Goal: Find specific page/section: Find specific page/section

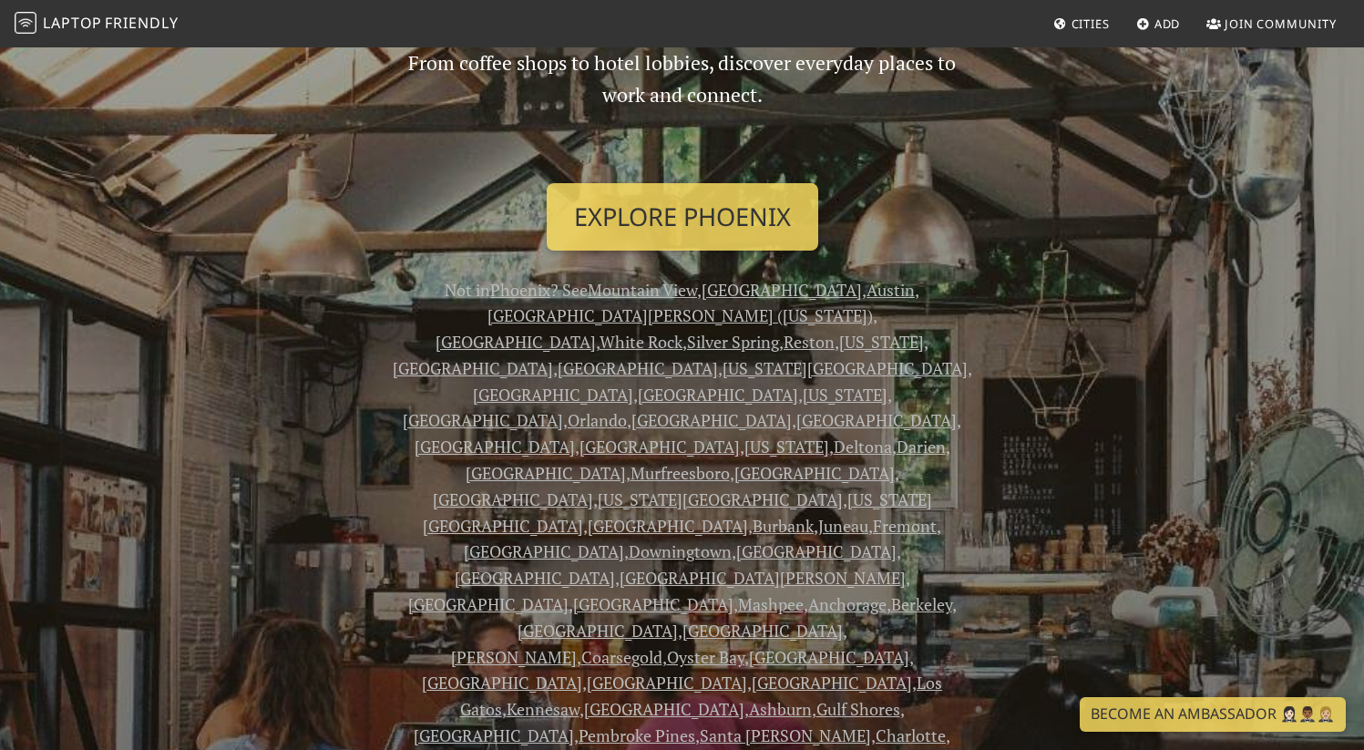
scroll to position [241, 0]
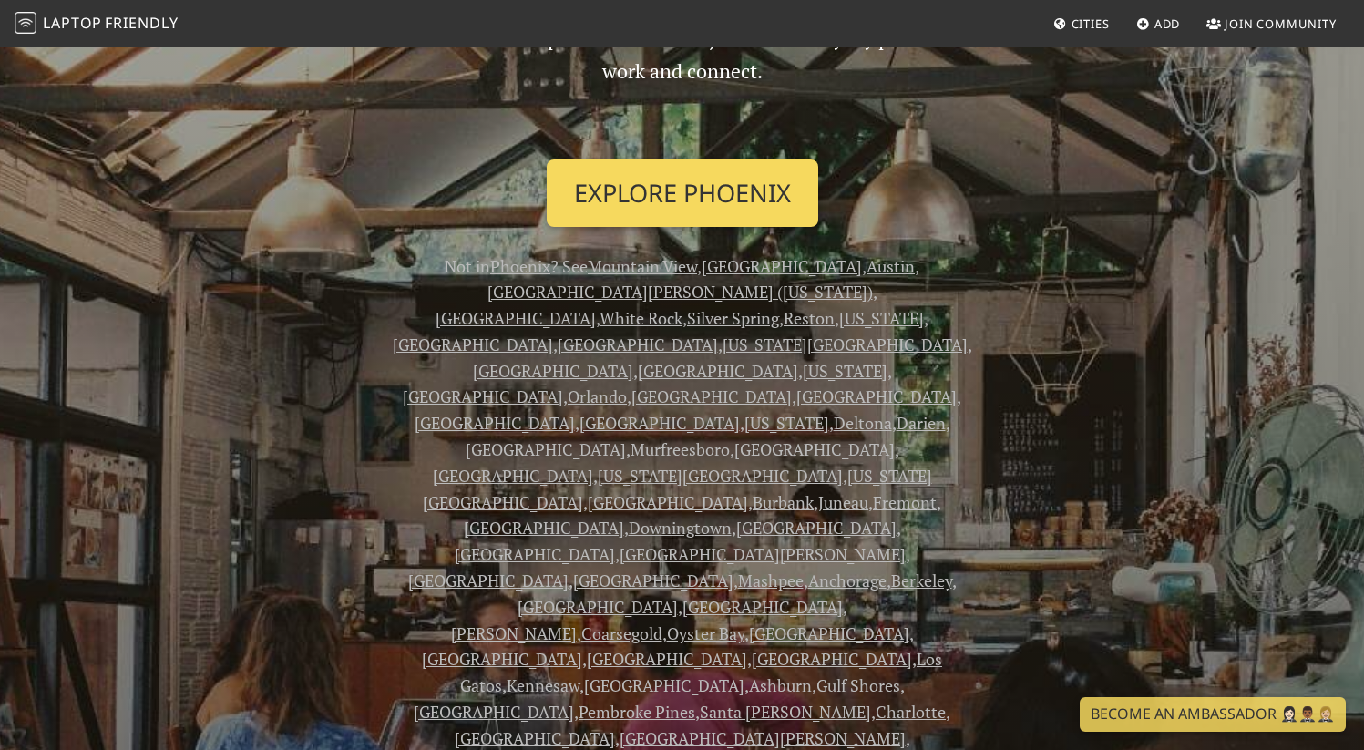
click at [638, 183] on link "Explore Phoenix" at bounding box center [683, 192] width 272 height 67
click at [625, 199] on link "Explore Phoenix" at bounding box center [683, 192] width 272 height 67
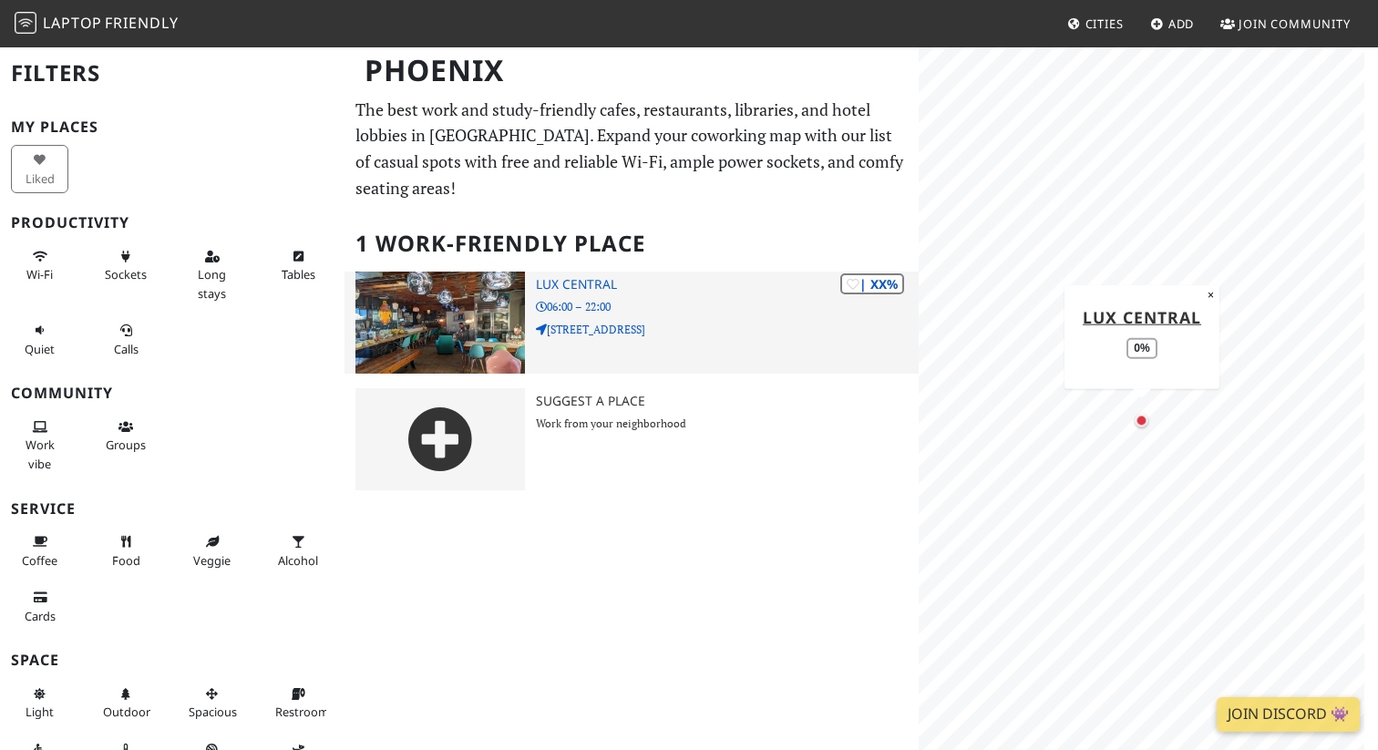
click at [658, 272] on div "| XX% Lux Central 06:00 – 22:00 [STREET_ADDRESS]" at bounding box center [727, 323] width 383 height 102
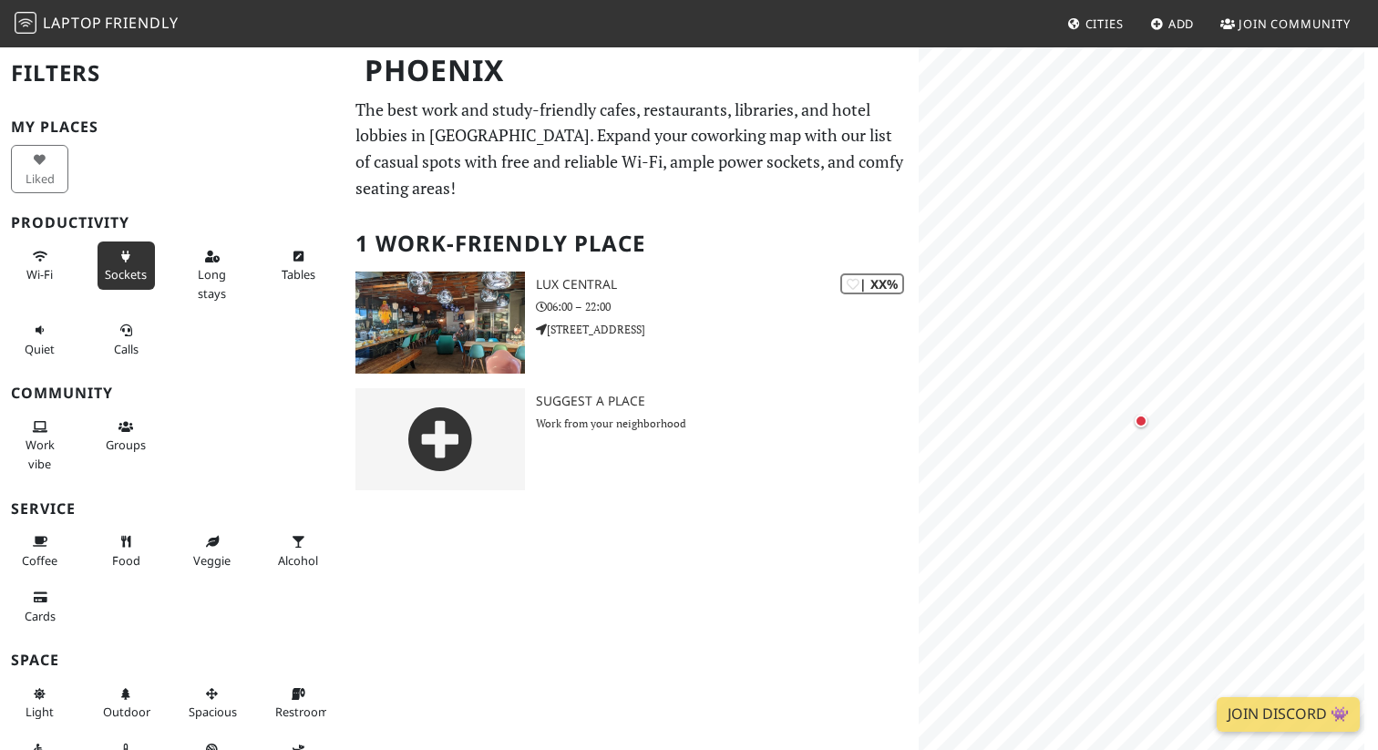
click at [128, 261] on button "Sockets" at bounding box center [125, 265] width 57 height 48
click at [61, 265] on button "Wi-Fi" at bounding box center [39, 265] width 57 height 48
click at [209, 262] on button "Long stays" at bounding box center [211, 274] width 57 height 67
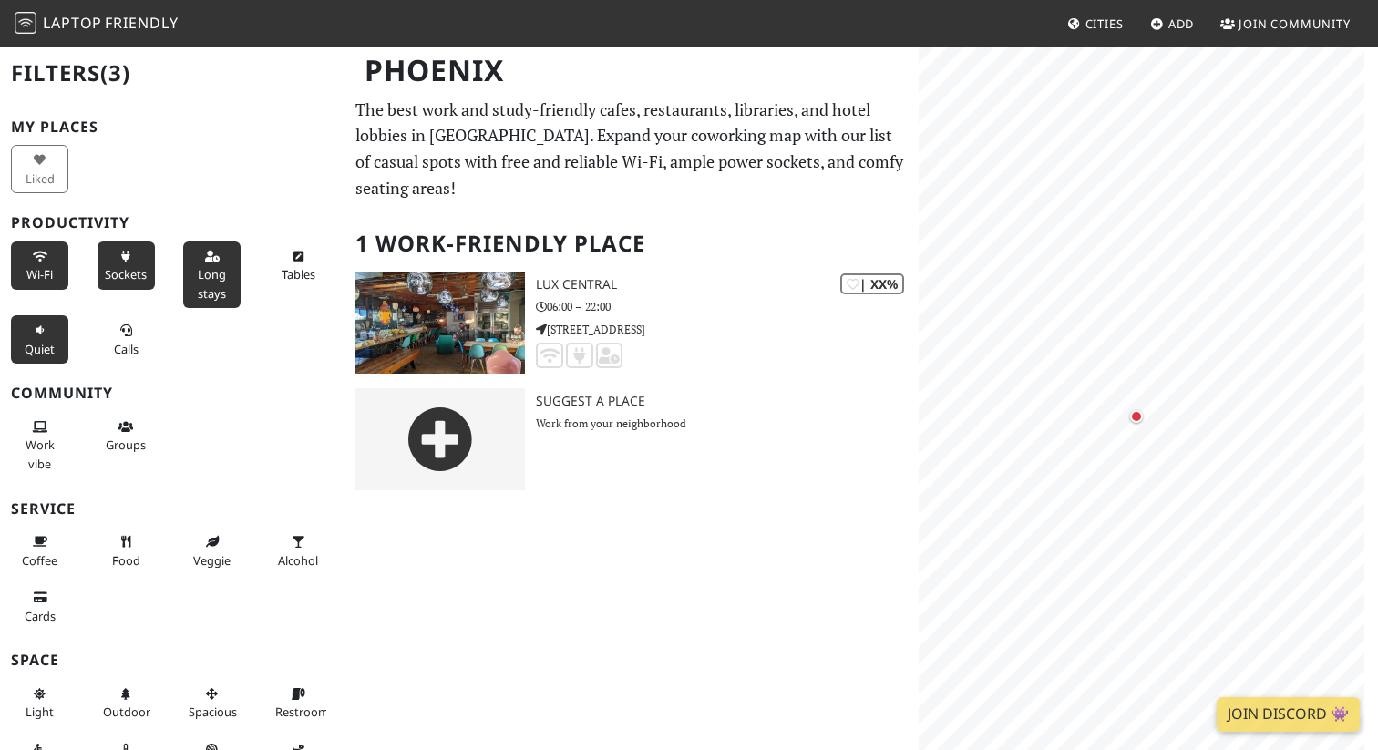
click at [43, 343] on span "Quiet" at bounding box center [40, 349] width 30 height 16
click at [39, 341] on span "Quiet" at bounding box center [40, 349] width 30 height 16
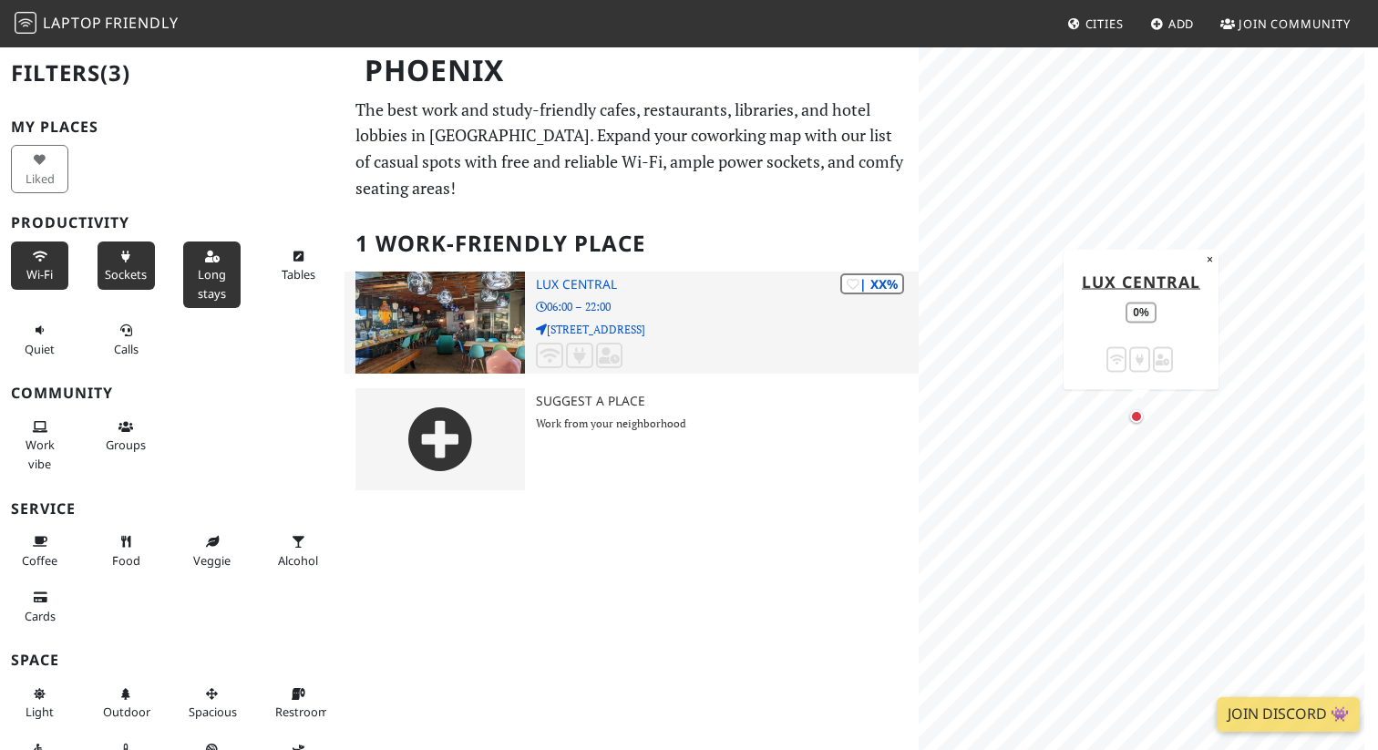
click at [580, 347] on icon at bounding box center [579, 355] width 21 height 16
click at [471, 296] on img at bounding box center [439, 323] width 169 height 102
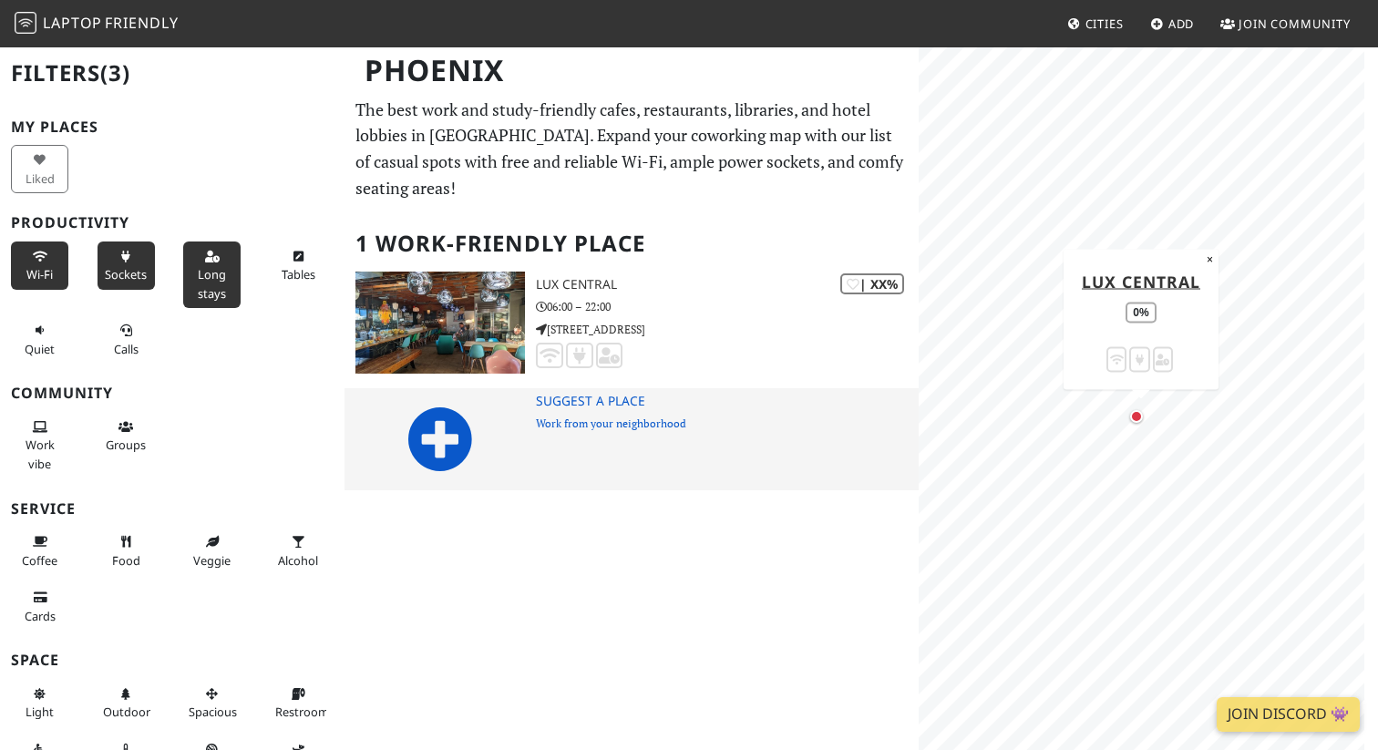
click at [508, 405] on img at bounding box center [439, 439] width 169 height 102
click at [458, 406] on icon at bounding box center [440, 439] width 66 height 66
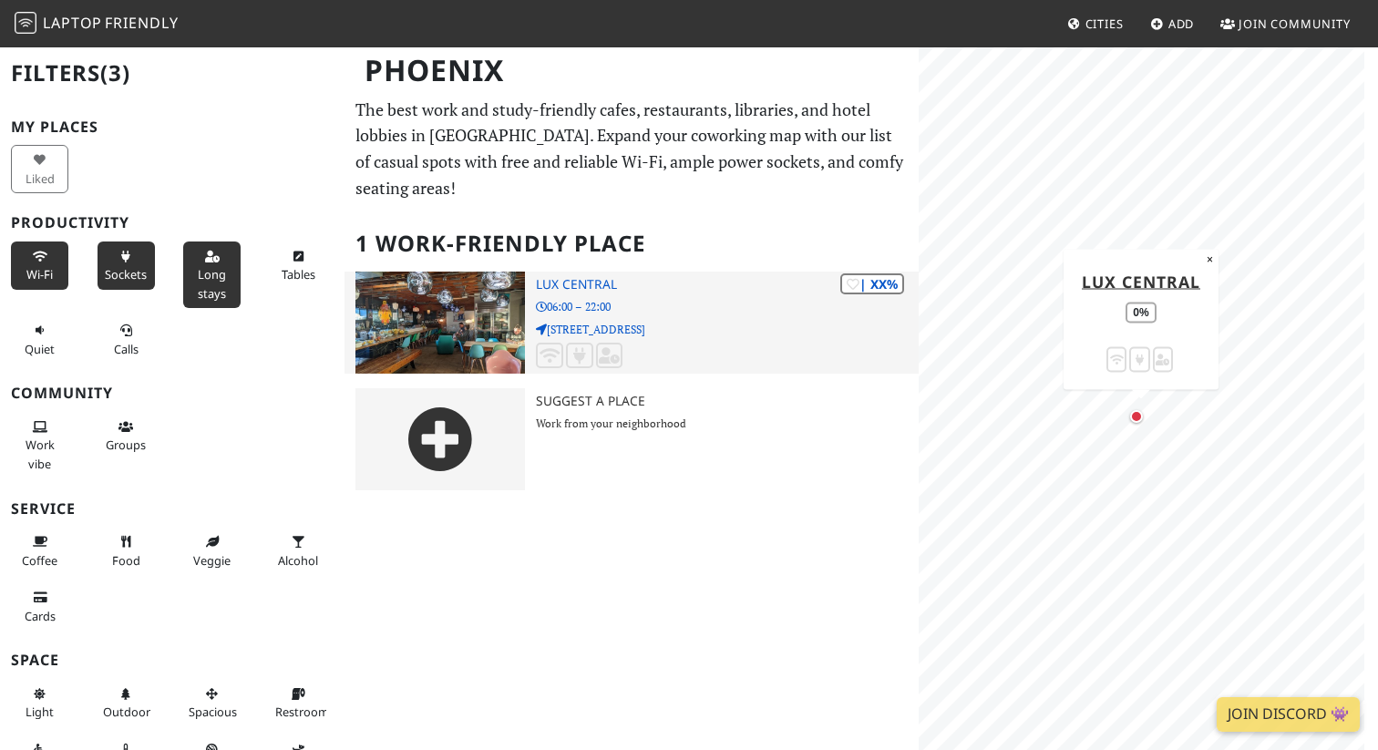
click at [668, 272] on div "| XX% Lux Central 06:00 – 22:00 4402 N Central Ave" at bounding box center [727, 323] width 383 height 102
click at [477, 274] on img at bounding box center [439, 323] width 169 height 102
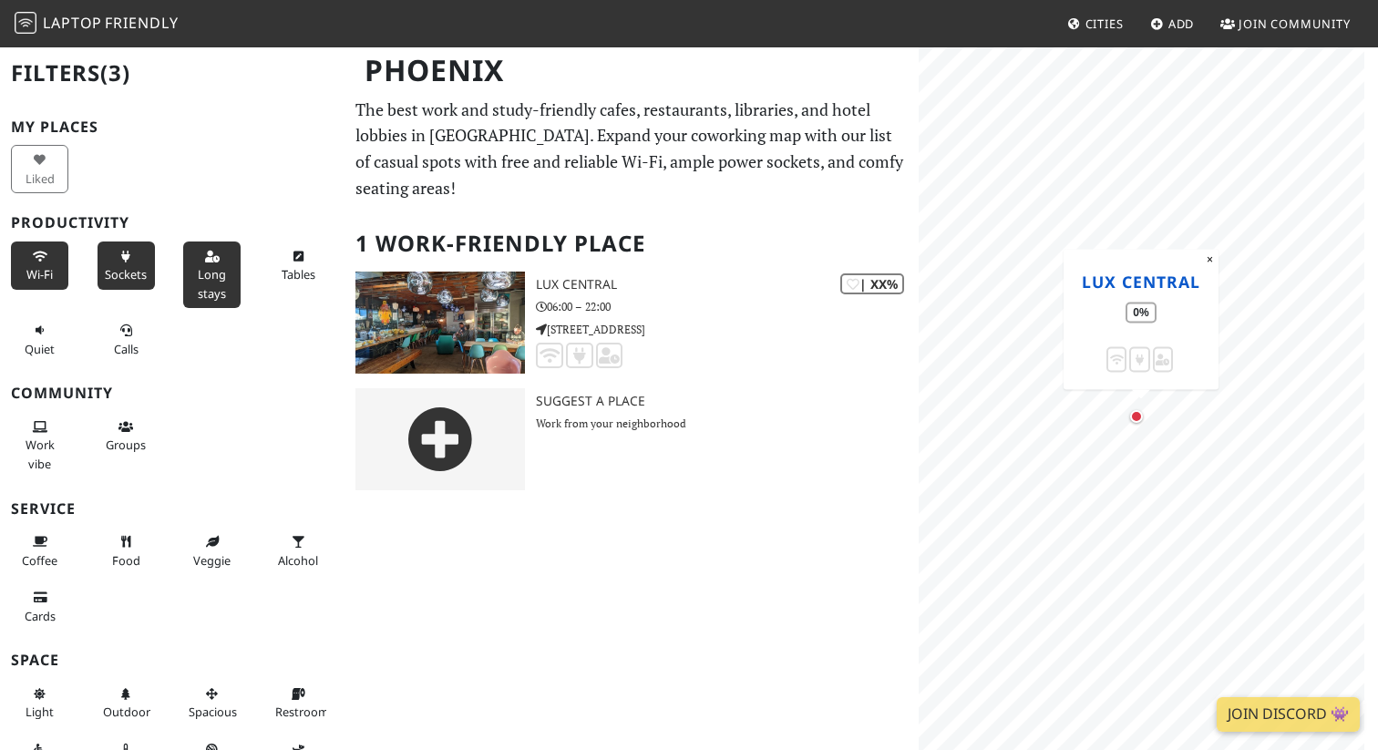
click at [1113, 288] on link "Lux Central" at bounding box center [1141, 281] width 118 height 22
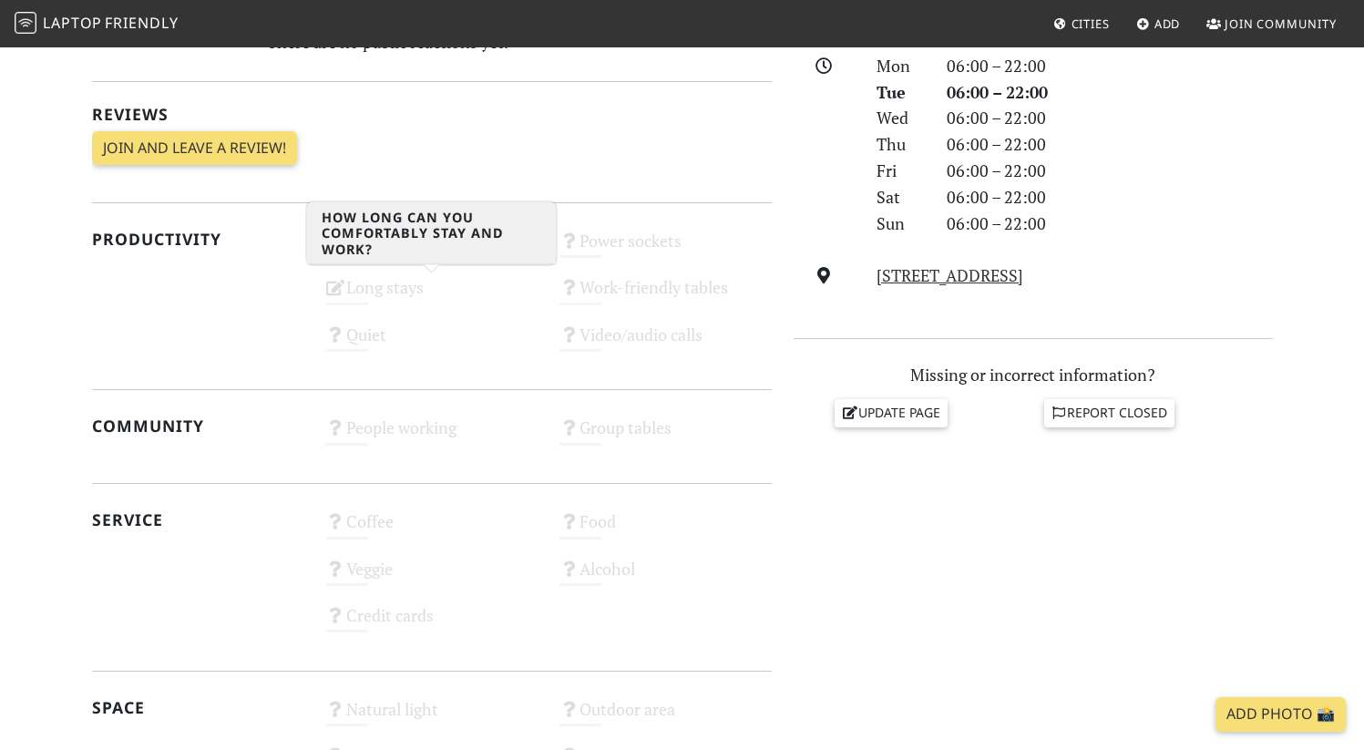
scroll to position [526, 0]
